Goal: Information Seeking & Learning: Find specific fact

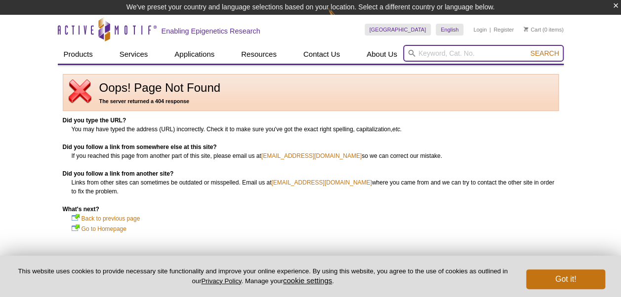
click at [424, 54] on input "search" at bounding box center [483, 53] width 160 height 17
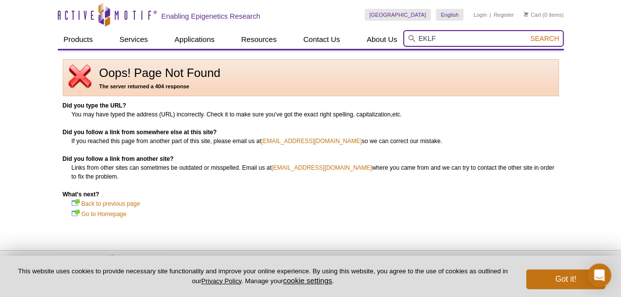
type input "EKLF"
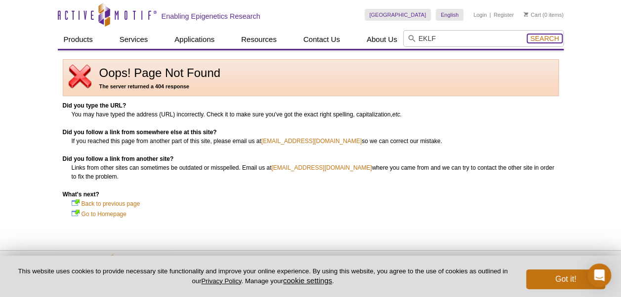
click at [545, 37] on span "Search" at bounding box center [544, 39] width 29 height 8
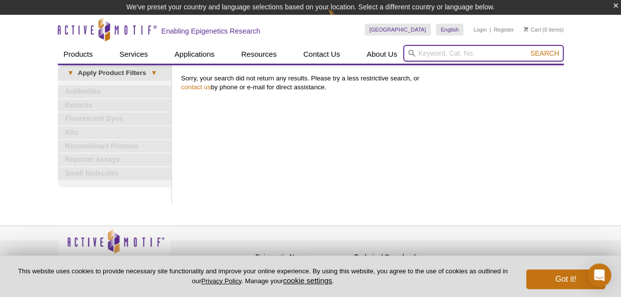
click at [467, 47] on input "search" at bounding box center [483, 53] width 160 height 17
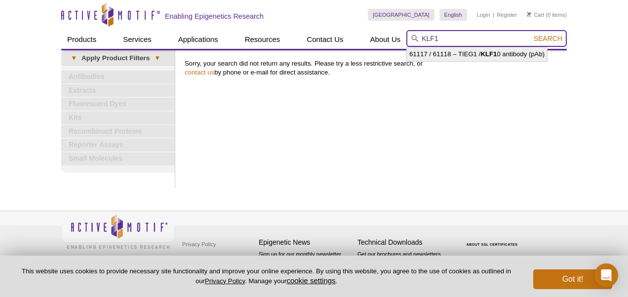
type input "KLF1"
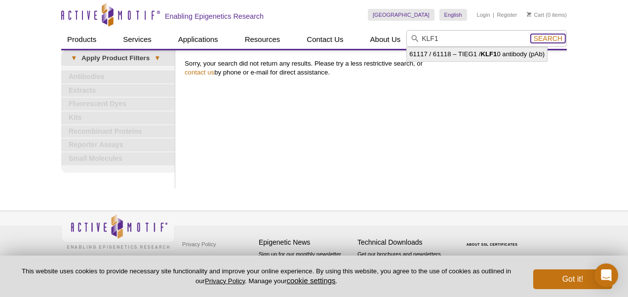
click at [557, 39] on span "Search" at bounding box center [548, 39] width 29 height 8
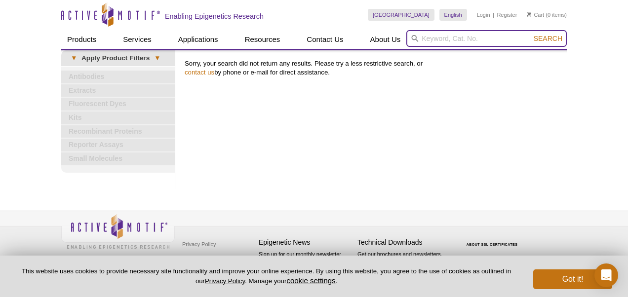
click at [432, 41] on input "search" at bounding box center [486, 38] width 160 height 17
type input "61233"
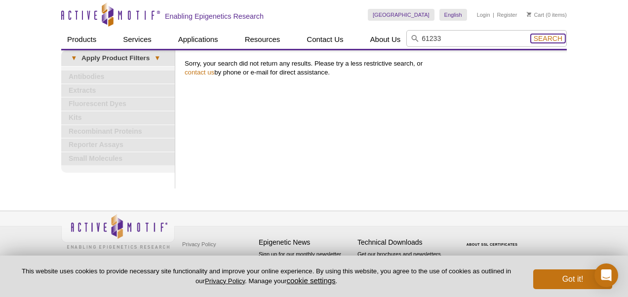
click at [547, 38] on span "Search" at bounding box center [548, 39] width 29 height 8
